Goal: Check status: Check status

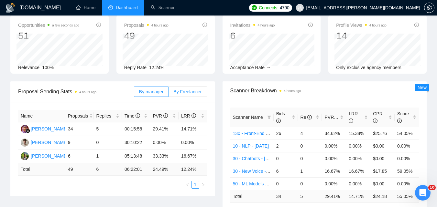
click at [192, 89] on span "By Freelancer" at bounding box center [188, 91] width 28 height 5
click at [169, 94] on input "By Freelancer" at bounding box center [169, 94] width 0 height 0
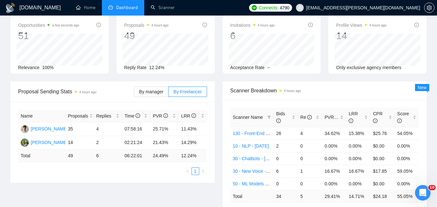
click at [211, 63] on div "Proposals 4 hours ago 49 [DATE] Sent 6 Replied 1 Reply Rate 12.24%" at bounding box center [166, 44] width 98 height 59
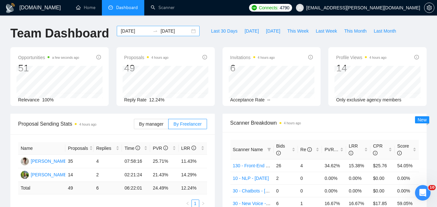
click at [128, 30] on input "[DATE]" at bounding box center [135, 31] width 29 height 7
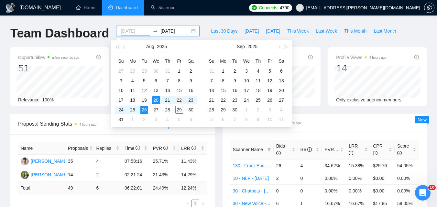
type input "[DATE]"
drag, startPoint x: 178, startPoint y: 100, endPoint x: 161, endPoint y: 106, distance: 18.5
click at [178, 100] on div "22" at bounding box center [179, 100] width 8 height 8
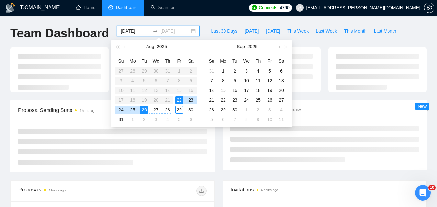
click at [165, 109] on div "28" at bounding box center [168, 110] width 8 height 8
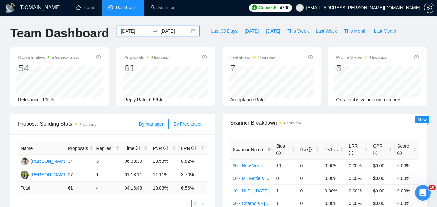
scroll to position [32, 0]
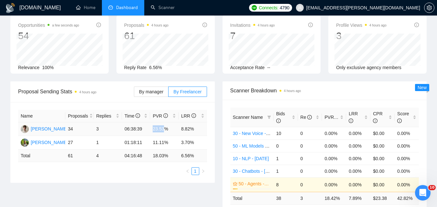
drag, startPoint x: 152, startPoint y: 131, endPoint x: 163, endPoint y: 131, distance: 10.4
click at [163, 131] on td "23.53%" at bounding box center [164, 130] width 28 height 14
copy td "23.53"
drag, startPoint x: 181, startPoint y: 128, endPoint x: 190, endPoint y: 128, distance: 8.4
click at [190, 128] on td "8.82%" at bounding box center [193, 130] width 28 height 14
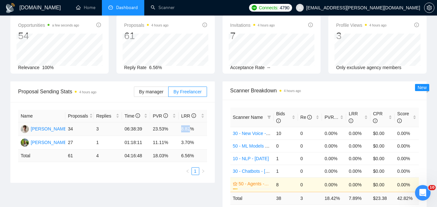
copy td "8.82"
drag, startPoint x: 153, startPoint y: 143, endPoint x: 163, endPoint y: 142, distance: 10.4
click at [163, 142] on td "11.11%" at bounding box center [164, 143] width 28 height 14
copy td "11.11"
drag, startPoint x: 182, startPoint y: 143, endPoint x: 189, endPoint y: 143, distance: 7.1
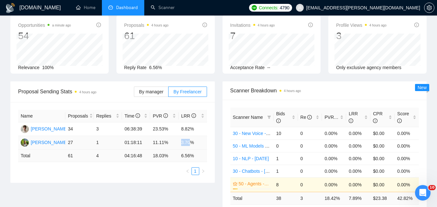
click at [189, 143] on td "3.70%" at bounding box center [193, 143] width 28 height 14
copy td "3.70"
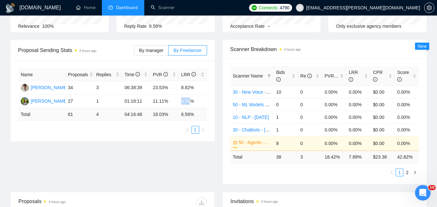
scroll to position [65, 0]
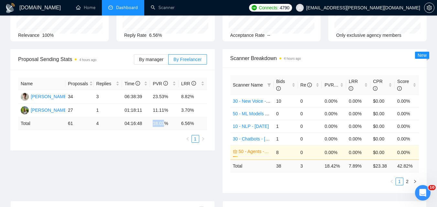
drag, startPoint x: 154, startPoint y: 123, endPoint x: 163, endPoint y: 124, distance: 9.2
click at [163, 124] on td "18.03 %" at bounding box center [164, 124] width 28 height 13
copy td "18.03"
drag, startPoint x: 182, startPoint y: 122, endPoint x: 190, endPoint y: 122, distance: 8.1
click at [190, 122] on td "6.56 %" at bounding box center [193, 124] width 28 height 13
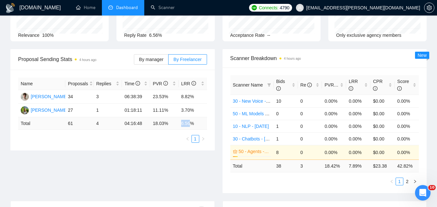
copy td "6.56"
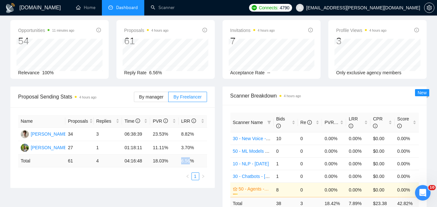
scroll to position [0, 0]
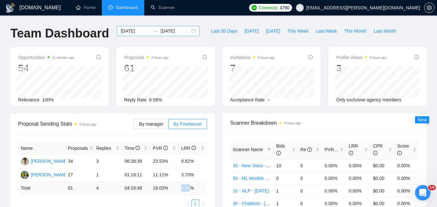
click at [170, 30] on input "[DATE]" at bounding box center [175, 31] width 29 height 7
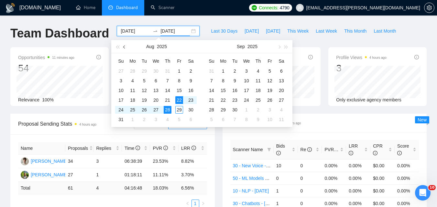
click at [123, 47] on button "button" at bounding box center [124, 46] width 7 height 13
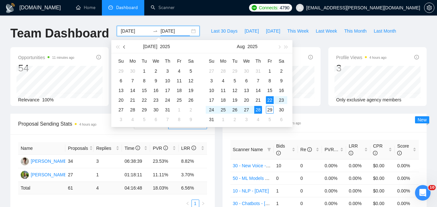
click at [123, 47] on button "button" at bounding box center [124, 46] width 7 height 13
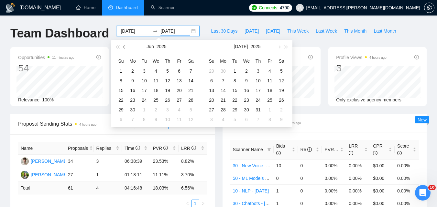
click at [123, 47] on button "button" at bounding box center [124, 46] width 7 height 13
click at [126, 47] on span "button" at bounding box center [124, 46] width 3 height 3
type input "[DATE]"
click at [178, 102] on div "25" at bounding box center [179, 100] width 8 height 8
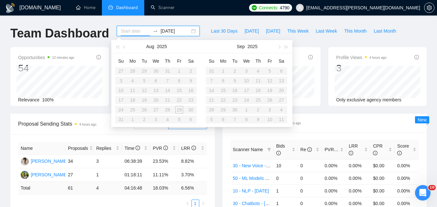
click at [170, 33] on input "[DATE]" at bounding box center [175, 31] width 29 height 7
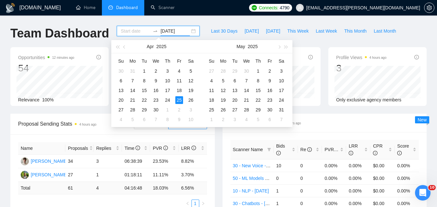
click at [136, 33] on input at bounding box center [135, 31] width 29 height 7
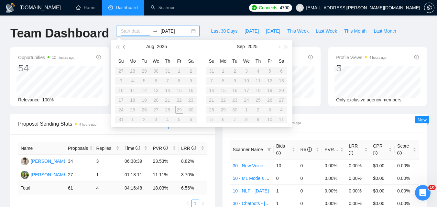
click at [126, 48] on button "button" at bounding box center [124, 46] width 7 height 13
type input "[DATE]"
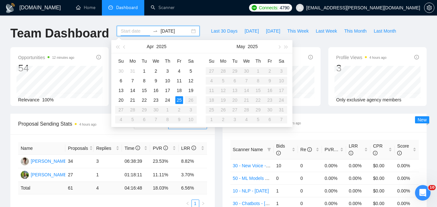
type input "[DATE]"
click at [178, 99] on div "25" at bounding box center [179, 100] width 8 height 8
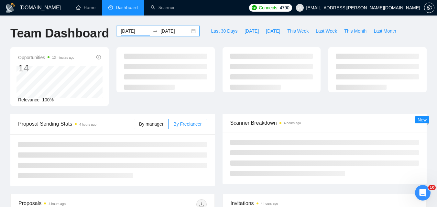
click at [162, 29] on input "[DATE]" at bounding box center [175, 31] width 29 height 7
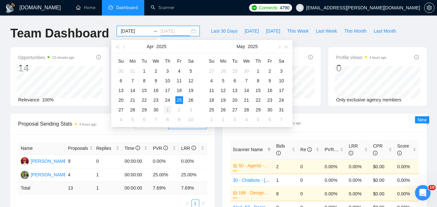
type input "[DATE]"
click at [168, 109] on div "1" at bounding box center [168, 110] width 8 height 8
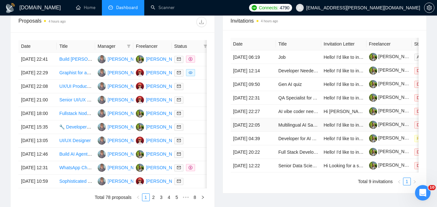
scroll to position [259, 0]
